Goal: Information Seeking & Learning: Learn about a topic

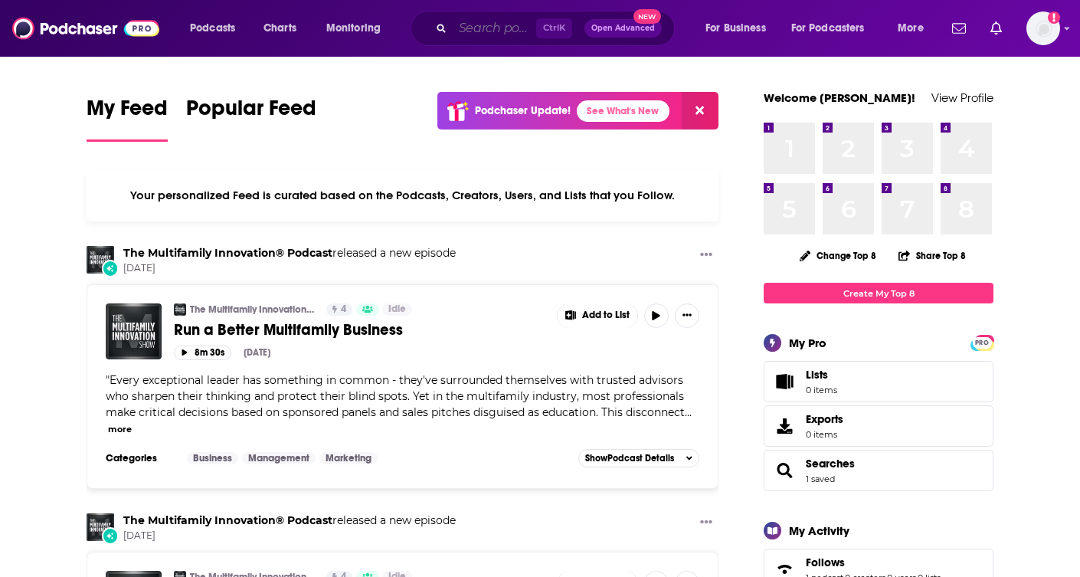
click at [483, 31] on input "Search podcasts, credits, & more..." at bounding box center [494, 28] width 83 height 25
click at [489, 28] on input "Search podcasts, credits, & more..." at bounding box center [494, 28] width 83 height 25
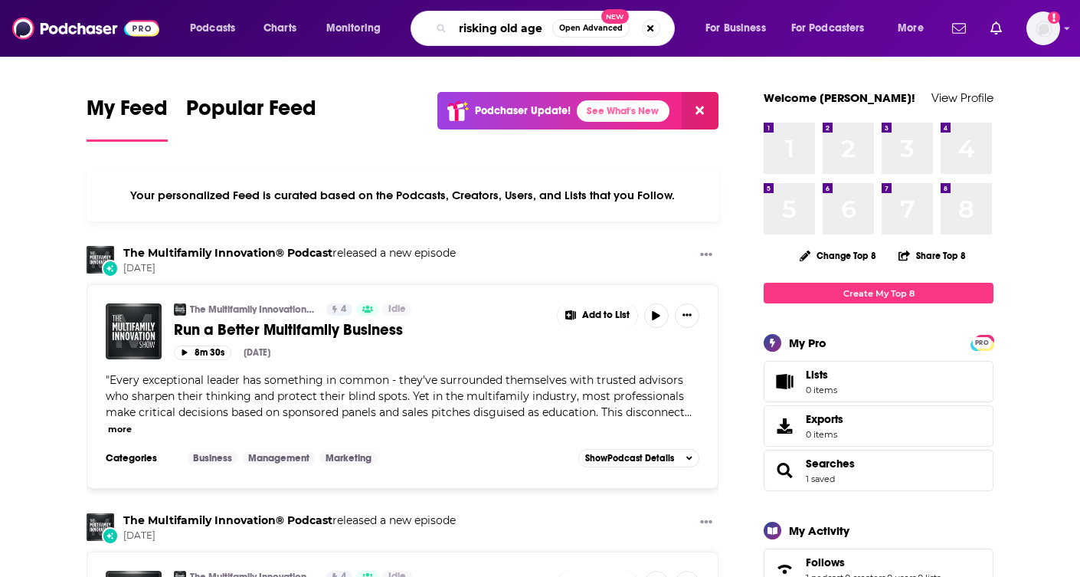
type input "risking old age"
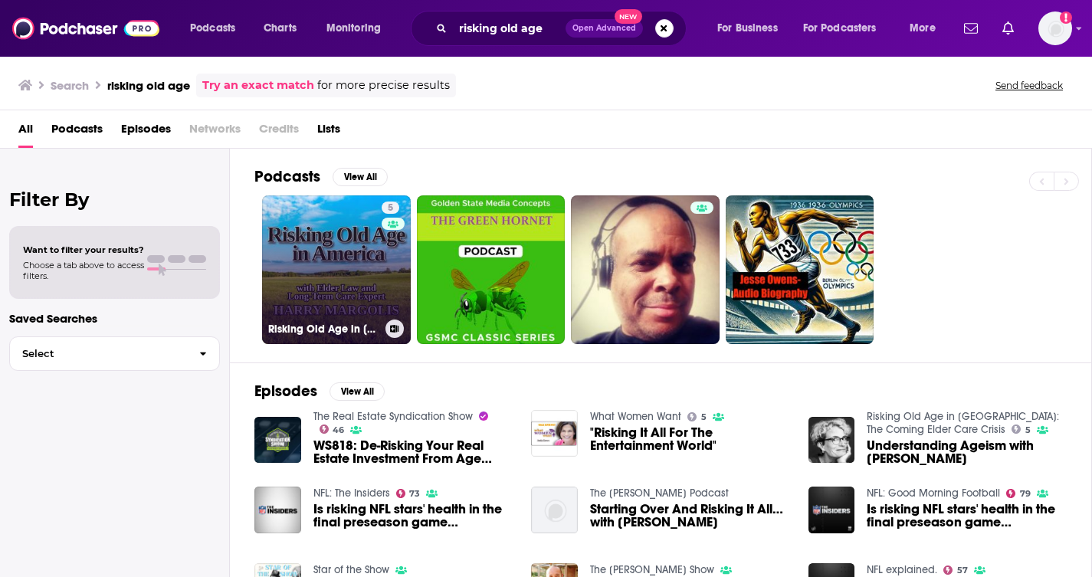
click at [343, 297] on link "5 Risking Old Age in [GEOGRAPHIC_DATA]: The Coming Elder Care Crisis" at bounding box center [336, 269] width 149 height 149
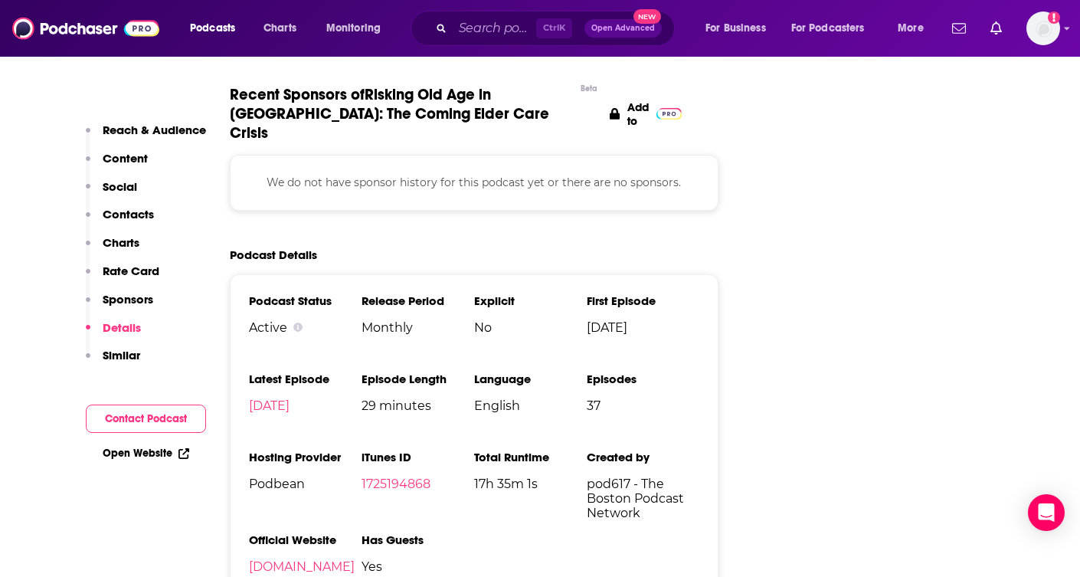
scroll to position [1838, 0]
